Goal: Task Accomplishment & Management: Use online tool/utility

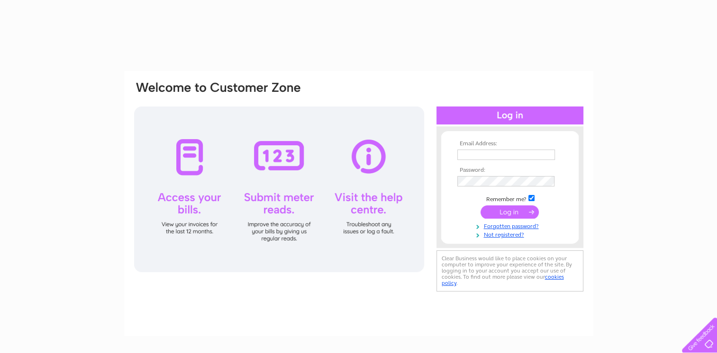
type input "derekyoung01@btconnect.com"
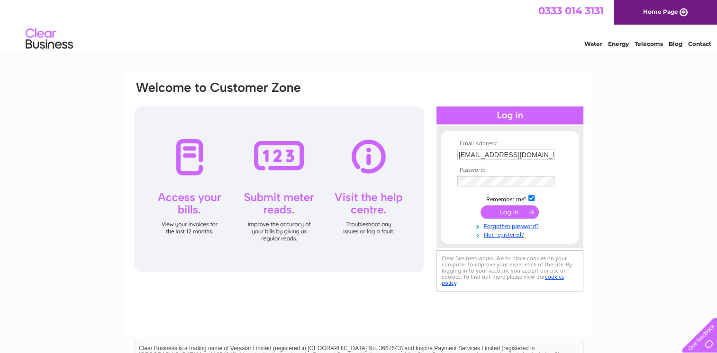
drag, startPoint x: 0, startPoint y: 0, endPoint x: 507, endPoint y: 215, distance: 551.0
click at [507, 215] on input "submit" at bounding box center [509, 212] width 58 height 13
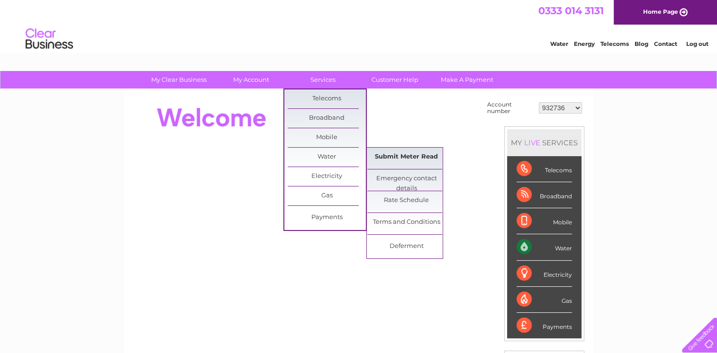
click at [389, 158] on link "Submit Meter Read" at bounding box center [406, 157] width 78 height 19
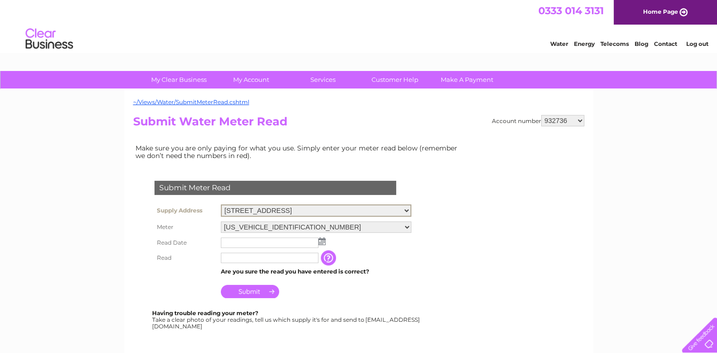
click at [403, 211] on select "96 West Regent Street, Glasgow, Lanarkshire, G2 2QD 604 Duke Street, Glasgow, L…" at bounding box center [316, 211] width 190 height 12
select select "559366"
click at [221, 205] on select "96 West Regent Street, Glasgow, Lanarkshire, G2 2QD 604 Duke Street, Glasgow, L…" at bounding box center [316, 211] width 190 height 12
click at [323, 239] on img at bounding box center [321, 241] width 7 height 8
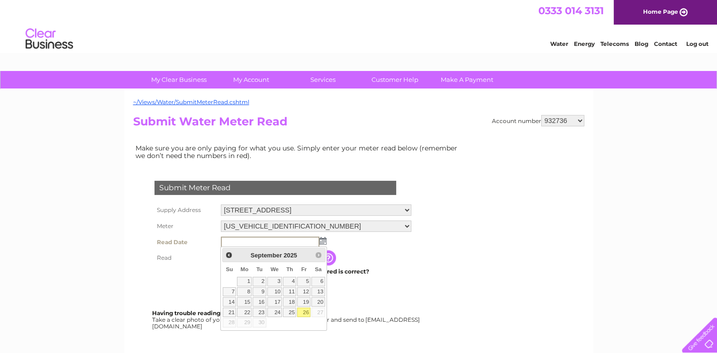
click at [305, 311] on link "26" at bounding box center [303, 312] width 13 height 9
type input "2025/09/26"
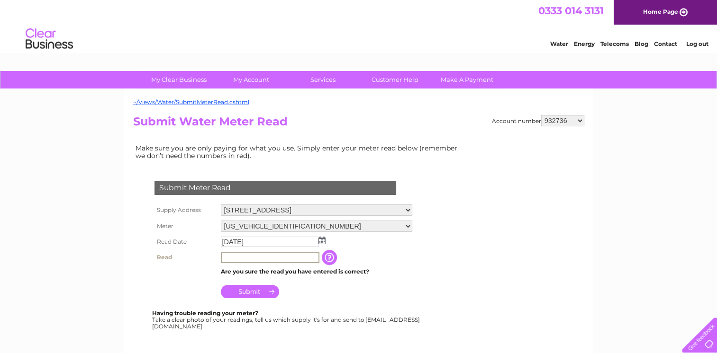
click at [271, 255] on input "text" at bounding box center [270, 257] width 99 height 11
type input "05428"
click at [248, 290] on input "Submit" at bounding box center [250, 290] width 58 height 13
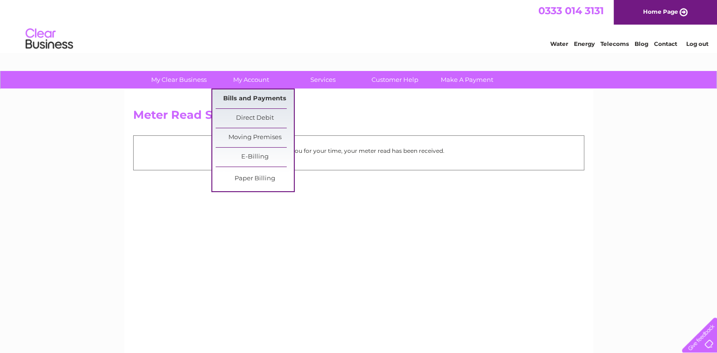
click at [258, 94] on link "Bills and Payments" at bounding box center [255, 99] width 78 height 19
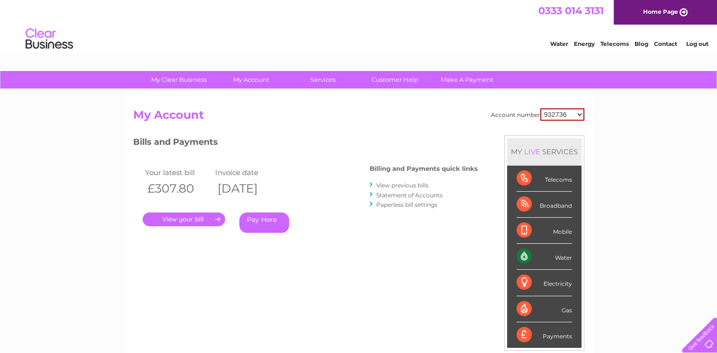
click at [577, 113] on select "932736 30286394" at bounding box center [562, 114] width 44 height 12
select select "30286394"
click at [540, 108] on select "932736 30286394" at bounding box center [562, 114] width 44 height 12
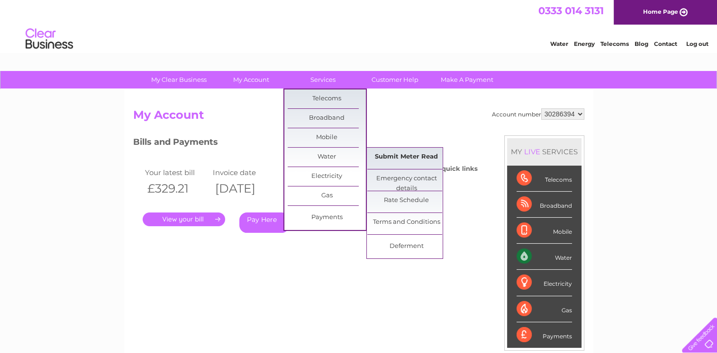
click at [390, 158] on link "Submit Meter Read" at bounding box center [406, 157] width 78 height 19
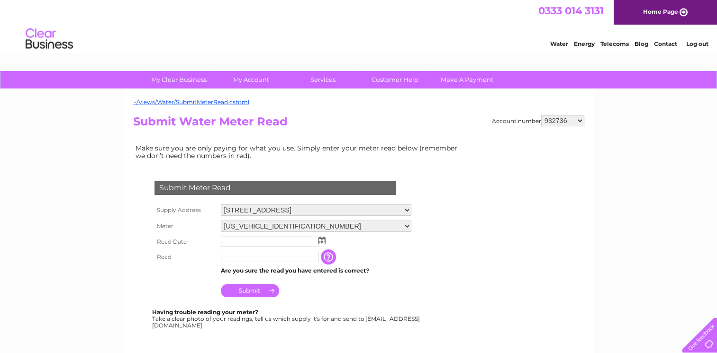
click at [577, 118] on select "932736 30286394" at bounding box center [562, 120] width 43 height 11
select select "30286394"
click at [541, 115] on select "932736 30286394" at bounding box center [562, 120] width 43 height 11
click at [322, 241] on img at bounding box center [321, 241] width 7 height 8
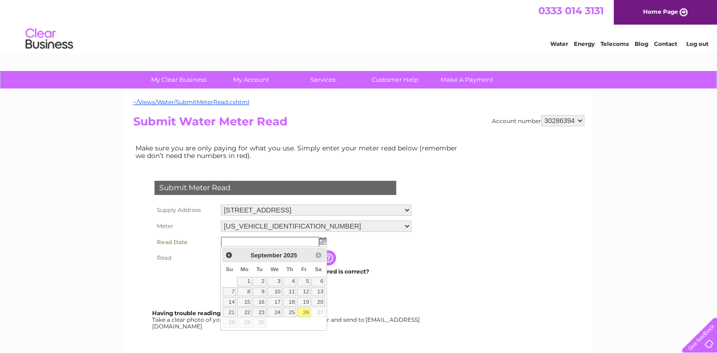
click at [303, 313] on link "26" at bounding box center [303, 312] width 13 height 9
type input "[DATE]"
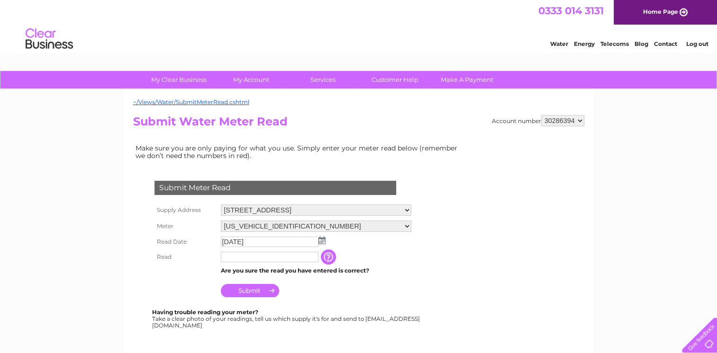
click at [257, 260] on input "text" at bounding box center [270, 257] width 98 height 10
type input "1"
type input "00179"
click at [254, 287] on input "Submit" at bounding box center [250, 290] width 58 height 13
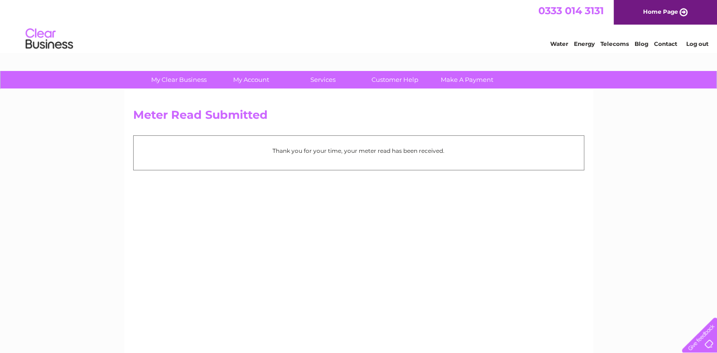
click at [692, 44] on link "Log out" at bounding box center [696, 43] width 22 height 7
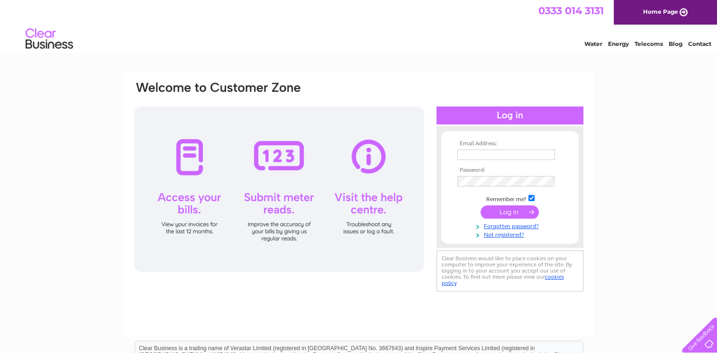
type input "[EMAIL_ADDRESS][DOMAIN_NAME]"
click at [513, 212] on input "submit" at bounding box center [509, 212] width 58 height 13
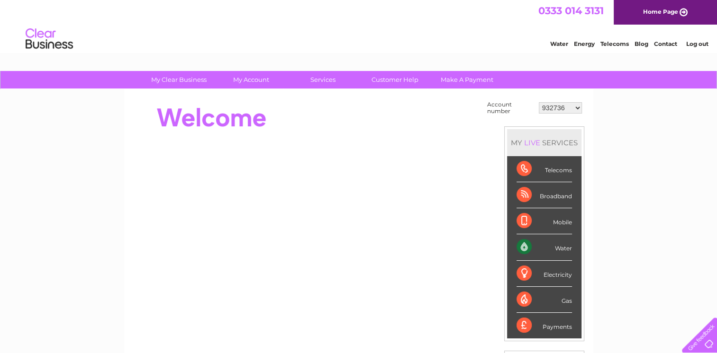
click at [557, 248] on div "Water" at bounding box center [543, 247] width 55 height 26
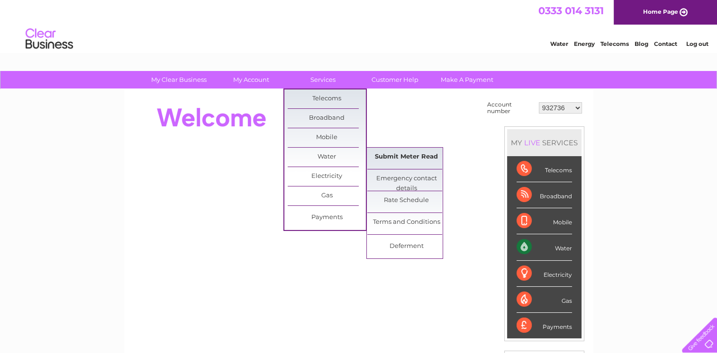
click at [390, 159] on link "Submit Meter Read" at bounding box center [406, 157] width 78 height 19
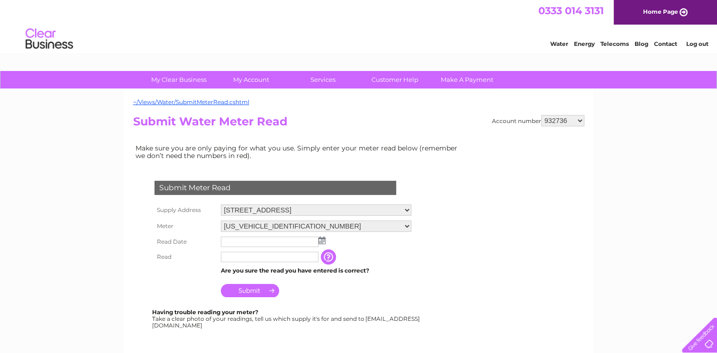
click at [322, 241] on img at bounding box center [321, 241] width 7 height 8
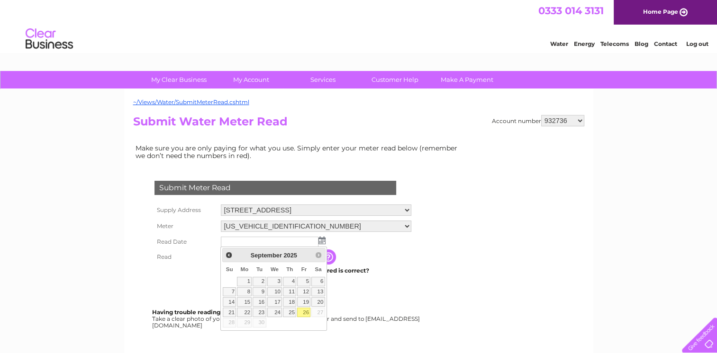
click at [304, 311] on link "26" at bounding box center [303, 312] width 13 height 9
type input "[DATE]"
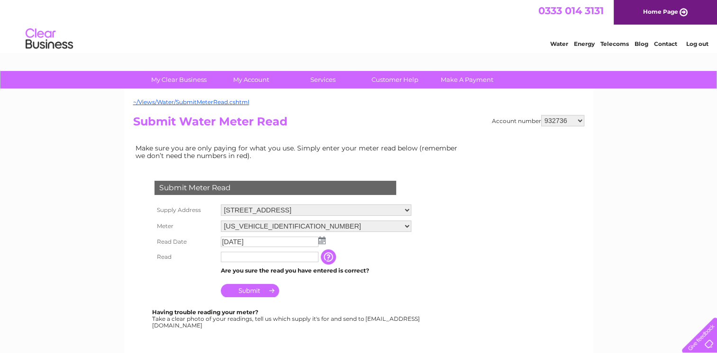
click at [297, 255] on input "text" at bounding box center [270, 257] width 98 height 10
type input "0268"
click at [251, 289] on input "Submit" at bounding box center [250, 291] width 58 height 13
